Goal: Transaction & Acquisition: Purchase product/service

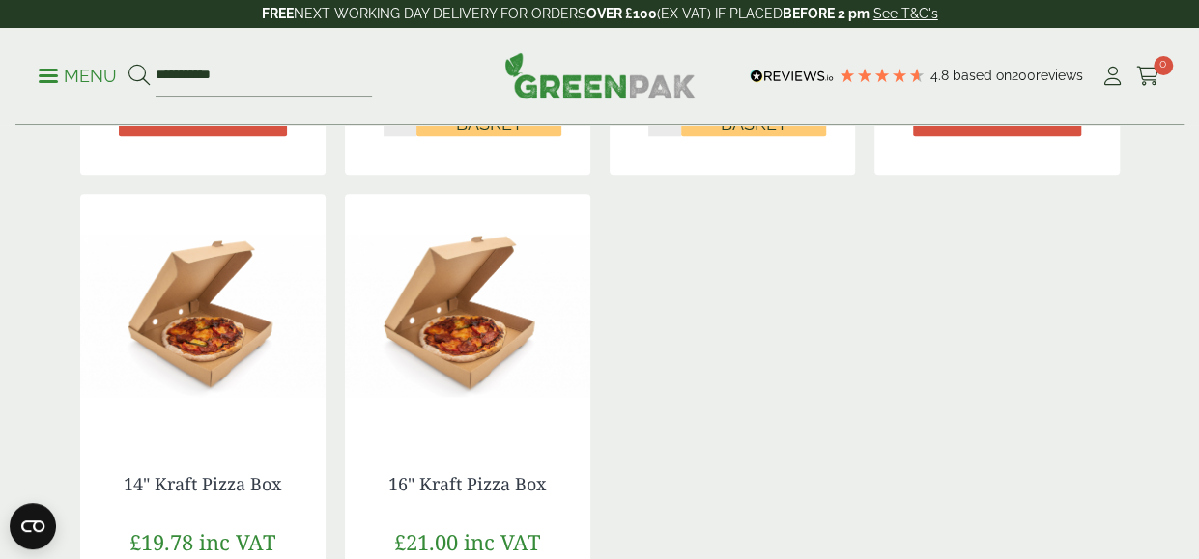
scroll to position [1037, 0]
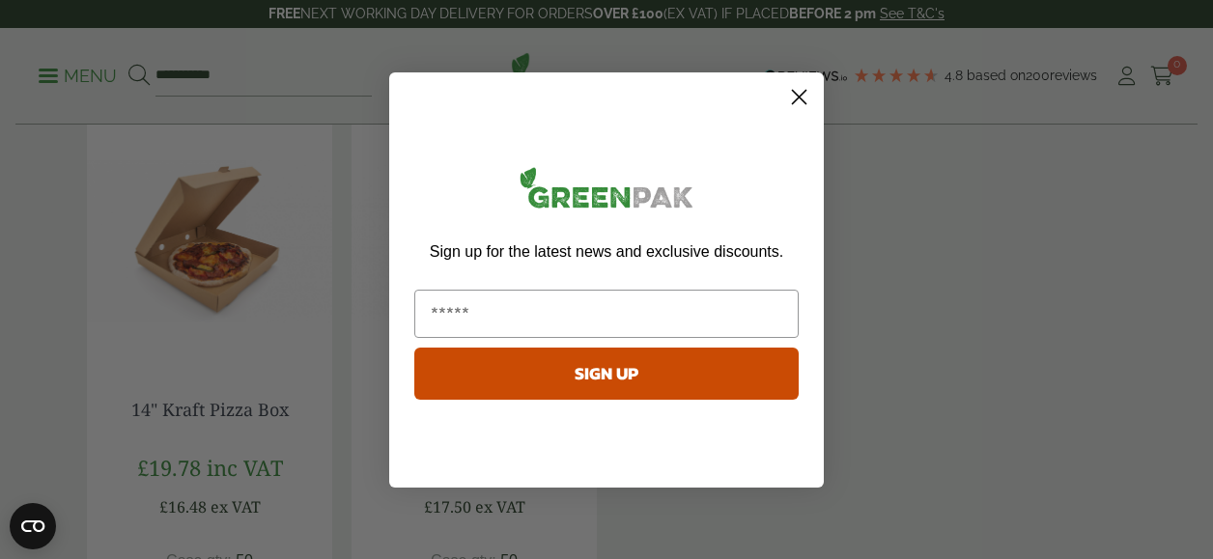
click at [791, 88] on circle "Close dialog" at bounding box center [799, 96] width 32 height 32
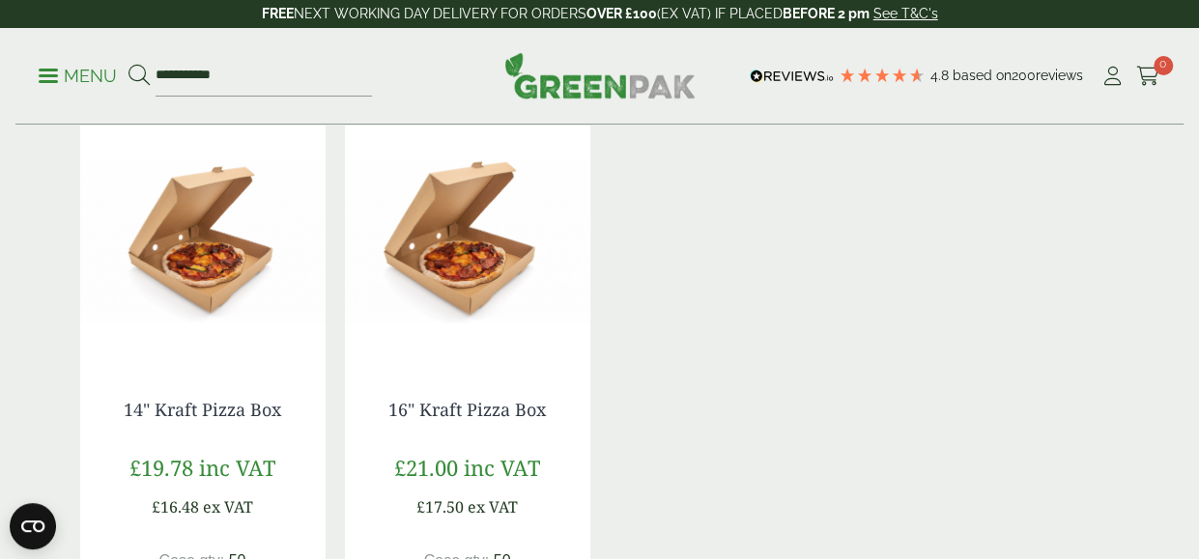
click at [465, 242] on img at bounding box center [467, 240] width 245 height 241
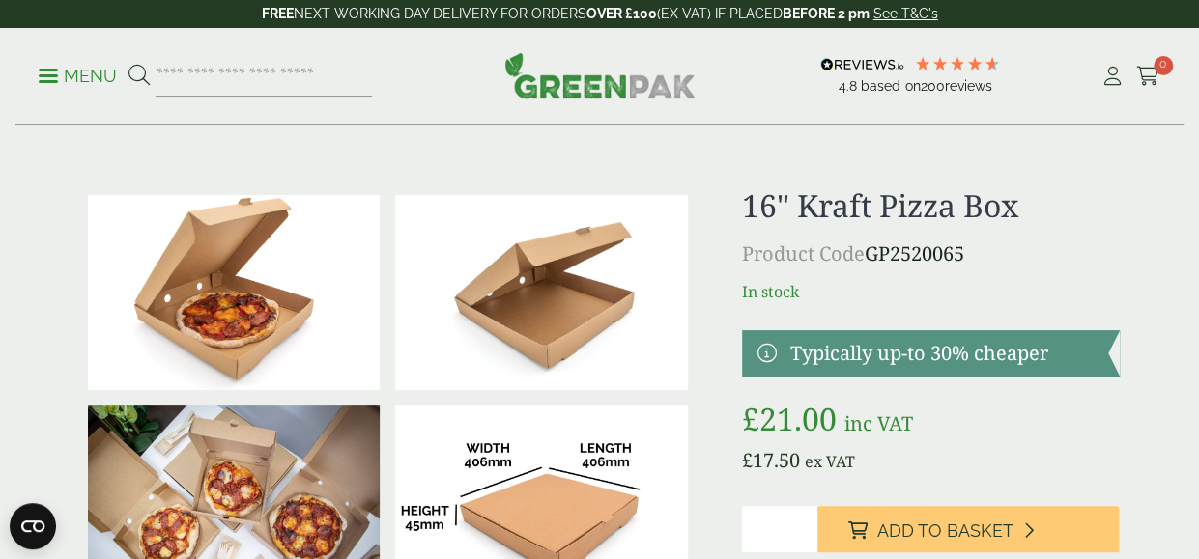
drag, startPoint x: 1196, startPoint y: 80, endPoint x: 1179, endPoint y: 122, distance: 45.0
click at [1179, 122] on div "Menu 4.8 Based on 200" at bounding box center [599, 76] width 1199 height 97
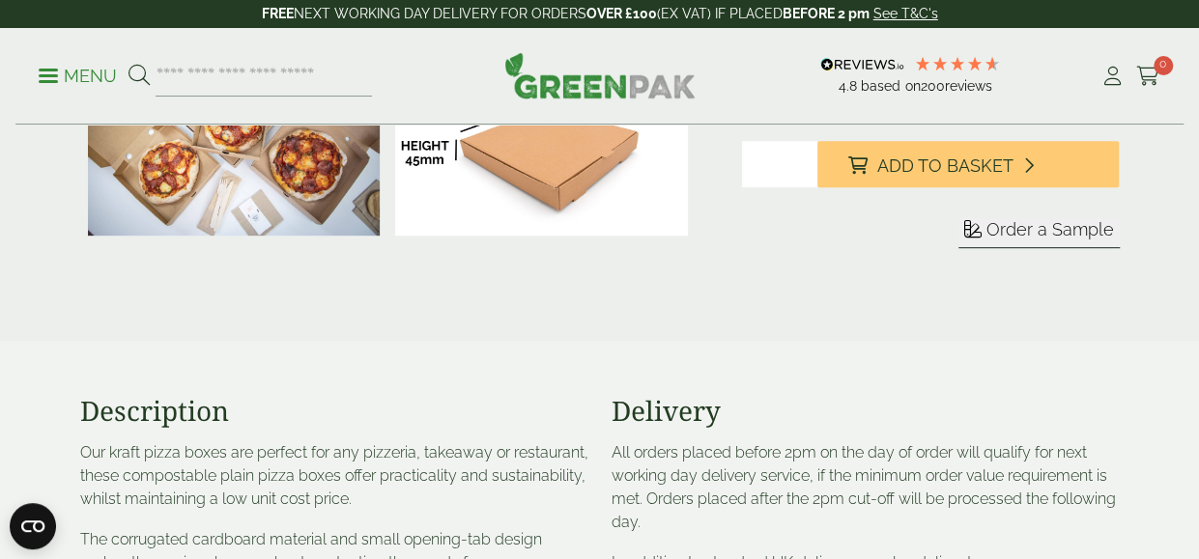
scroll to position [370, 0]
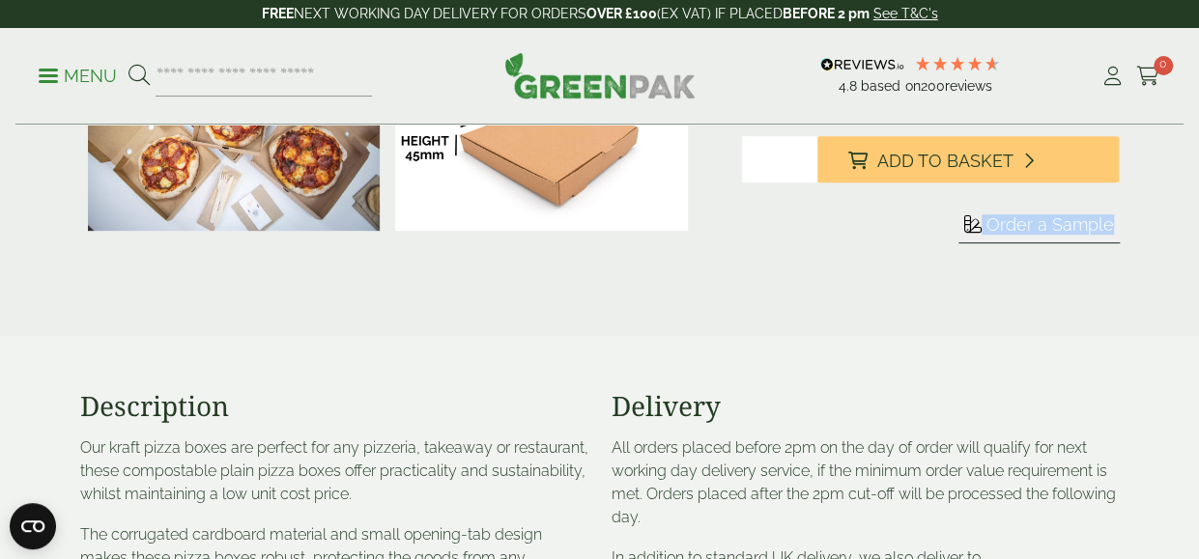
drag, startPoint x: 1190, startPoint y: 157, endPoint x: 1163, endPoint y: 216, distance: 64.8
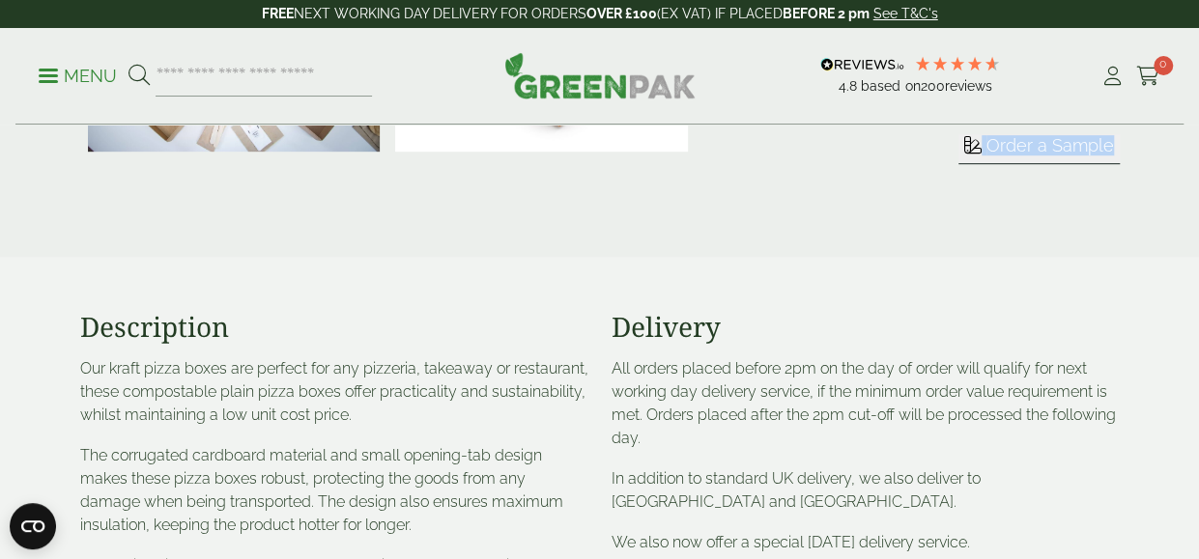
scroll to position [445, 0]
